Goal: Find specific page/section: Find specific page/section

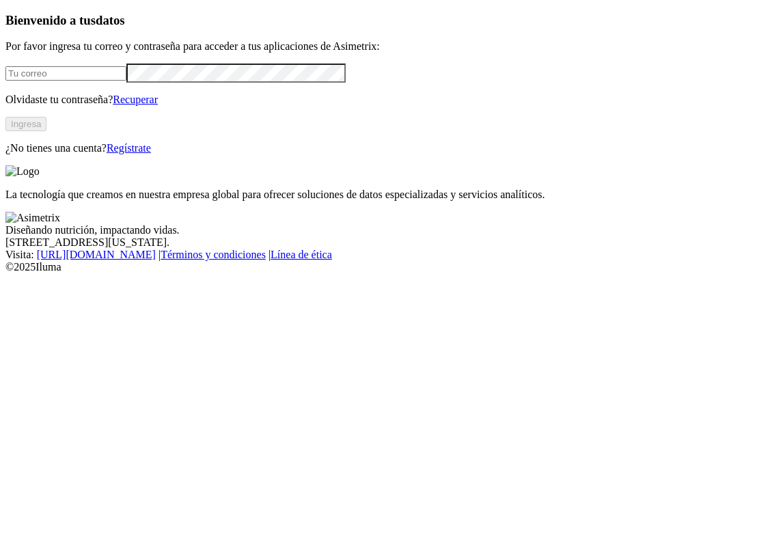
click at [126, 81] on input "email" at bounding box center [65, 73] width 121 height 14
type input "[PERSON_NAME][EMAIL_ADDRESS][PERSON_NAME][DOMAIN_NAME]"
click at [46, 131] on button "Ingresa" at bounding box center [25, 124] width 41 height 14
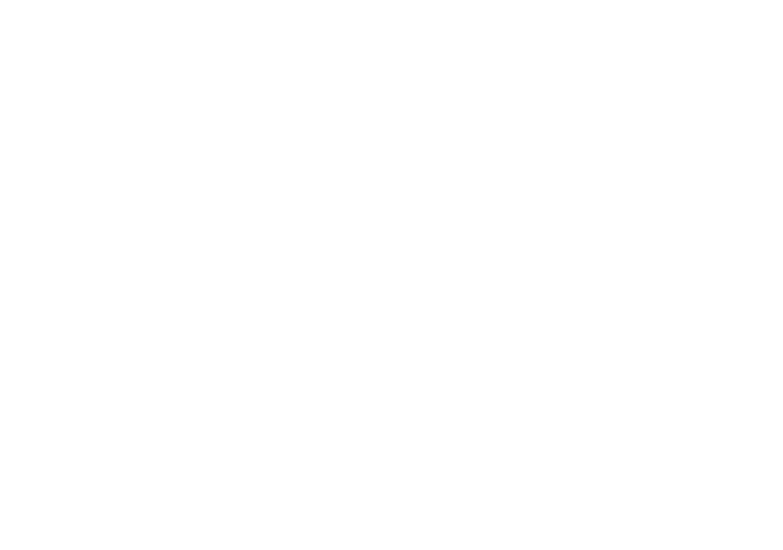
type input "ex"
